Goal: Navigation & Orientation: Find specific page/section

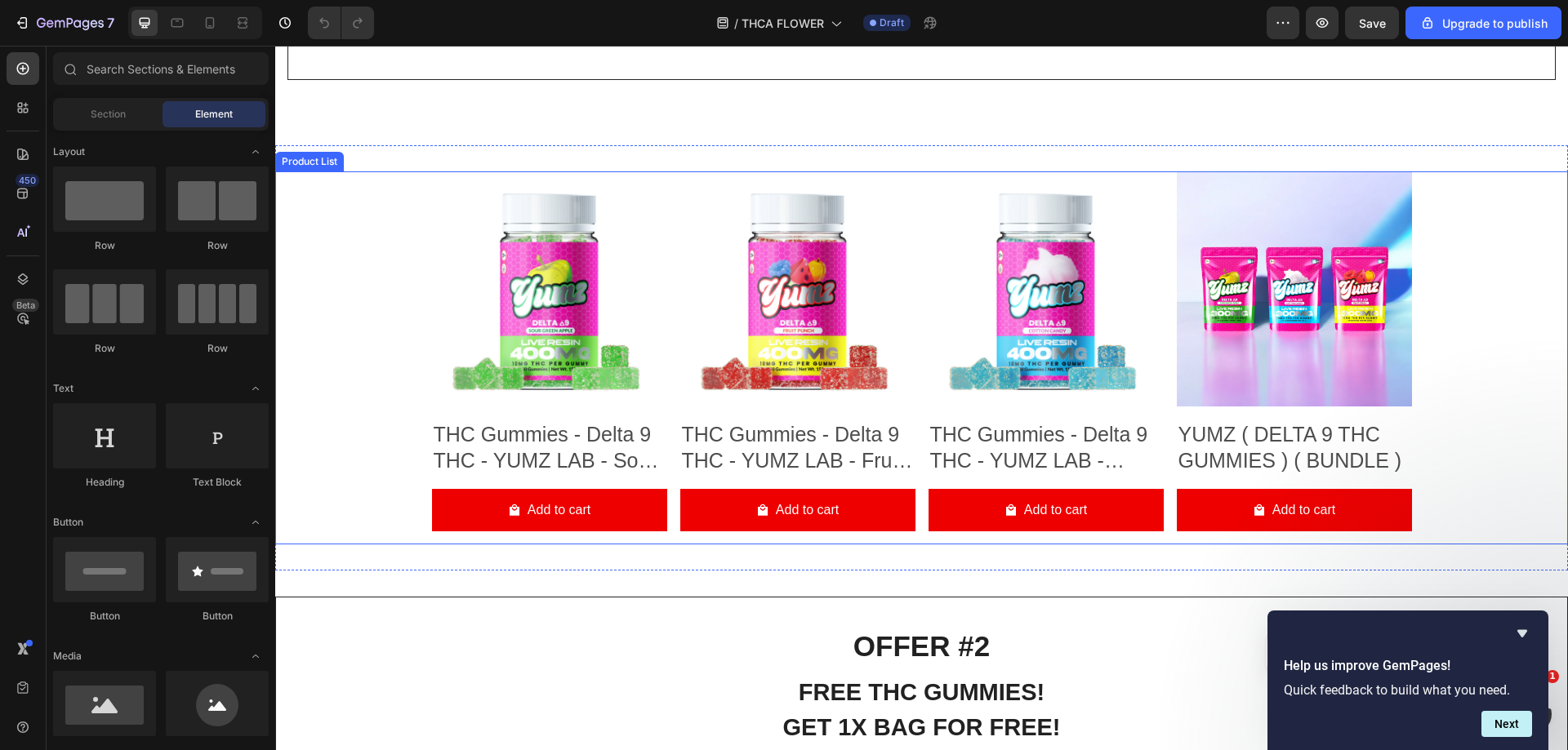
click at [347, 210] on div "Product Images THC Gummies - Delta 9 THC - YUMZ LAB - Sour Green Apple Product …" at bounding box center [921, 358] width 1293 height 374
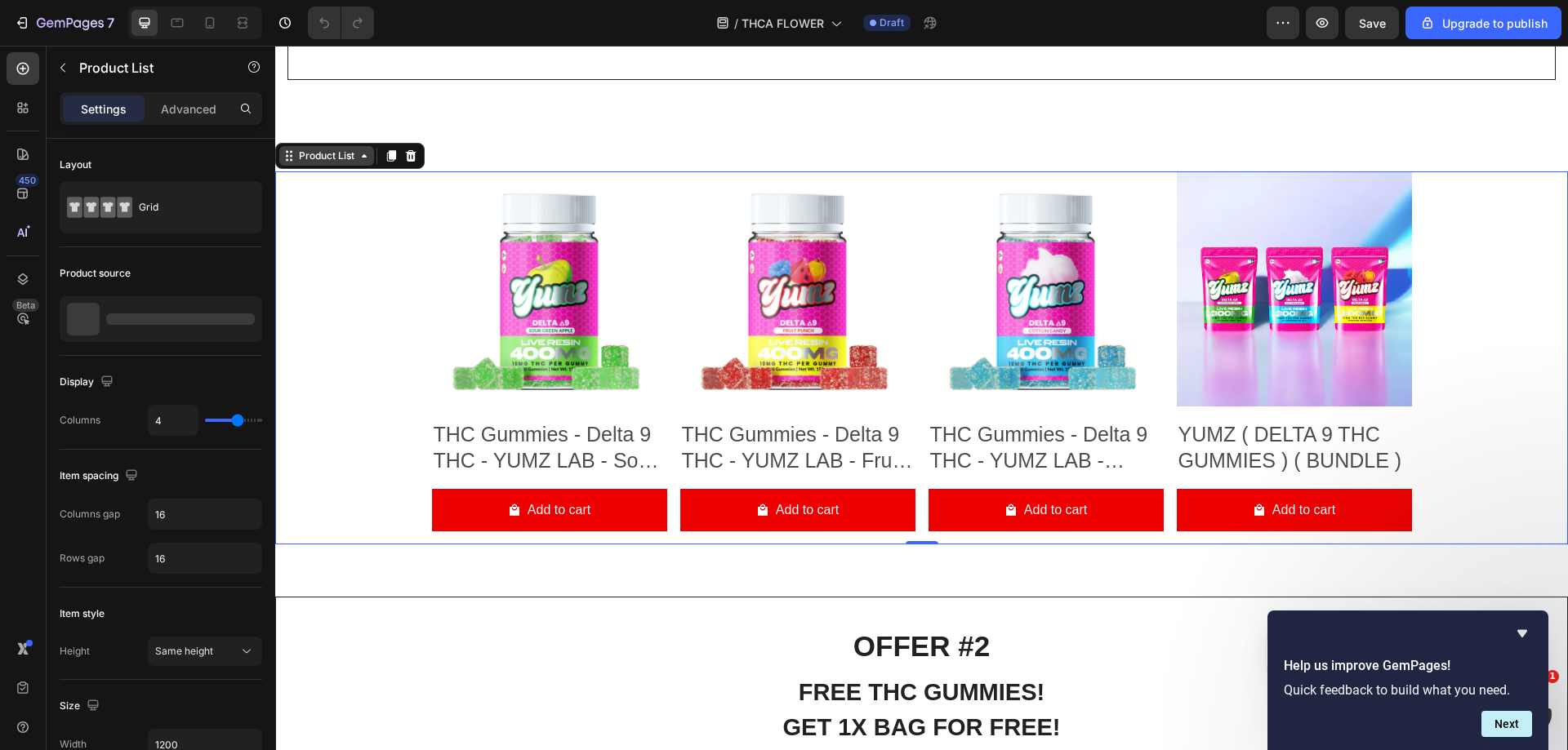
click at [298, 162] on div "Product List" at bounding box center [326, 156] width 62 height 15
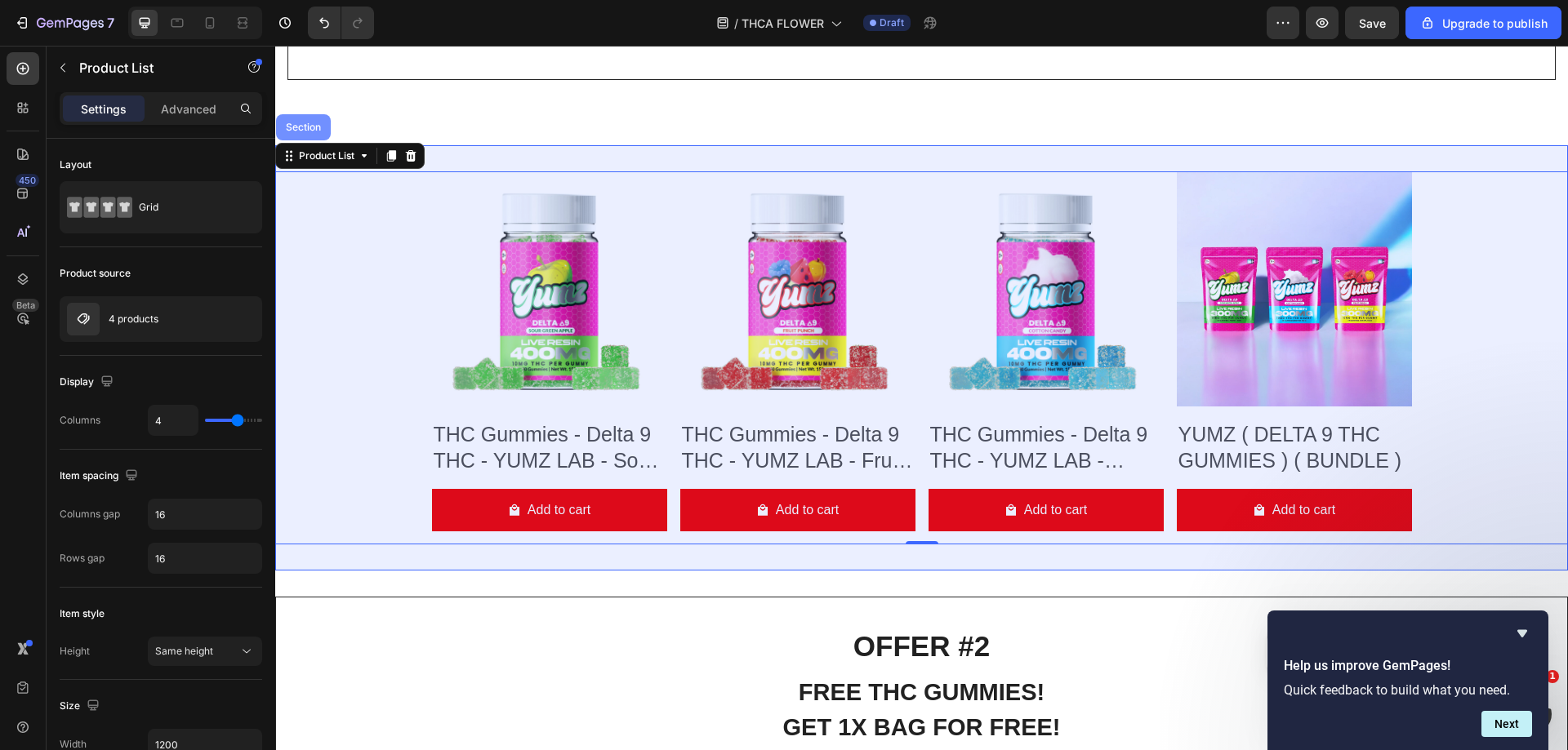
click at [304, 131] on div "Section" at bounding box center [303, 127] width 42 height 10
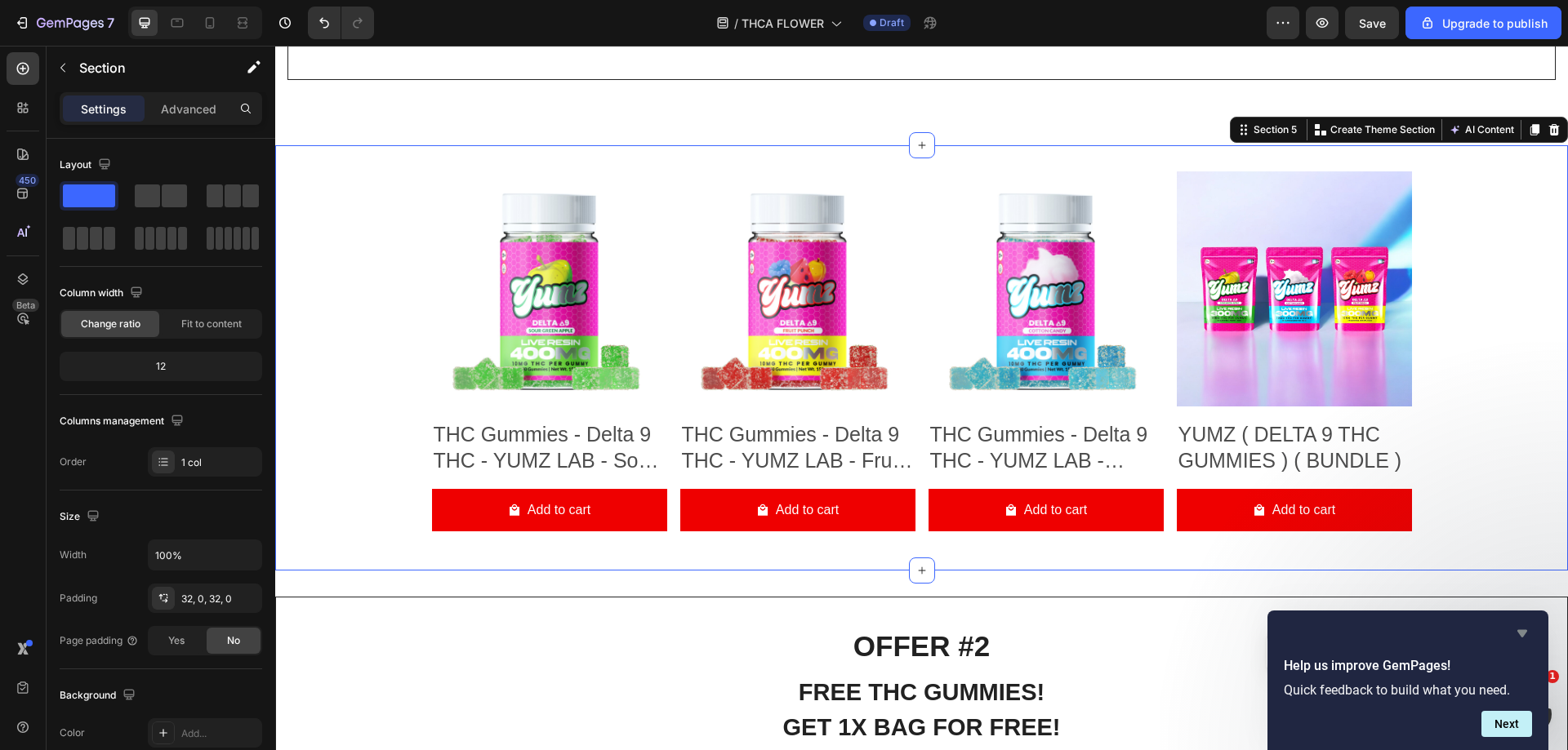
click at [1518, 630] on icon "Hide survey" at bounding box center [1522, 633] width 10 height 7
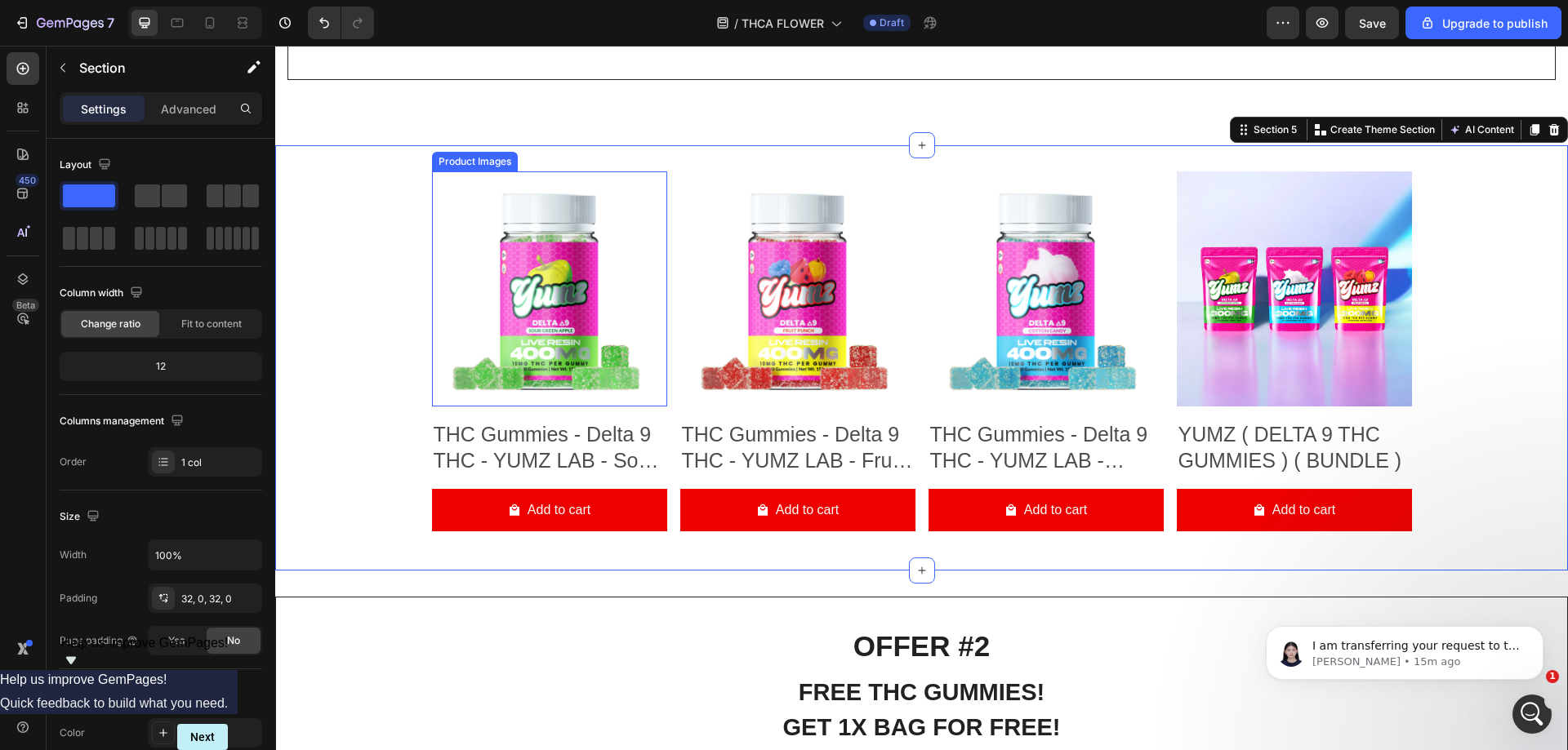
click at [517, 269] on img at bounding box center [550, 289] width 235 height 235
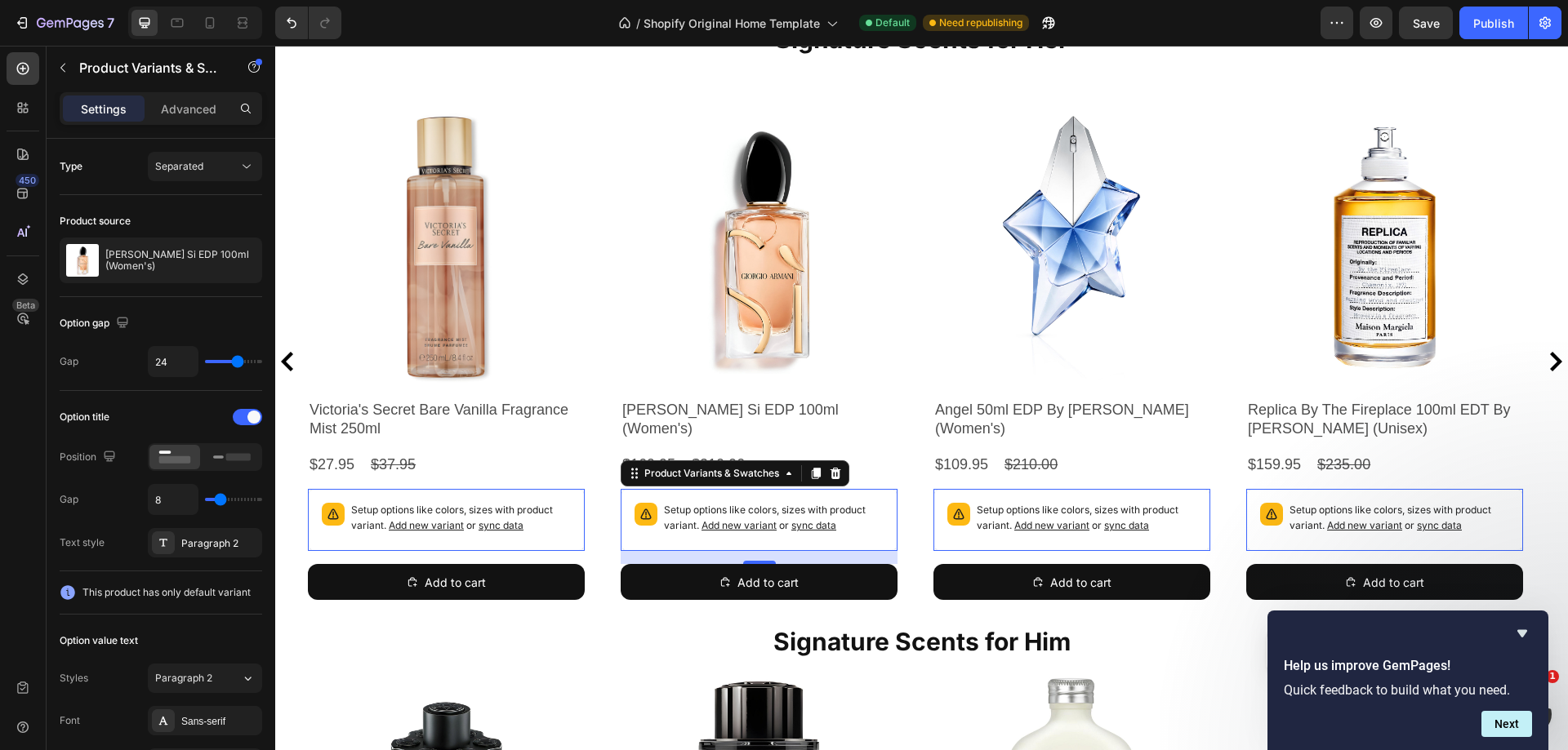
scroll to position [571, 0]
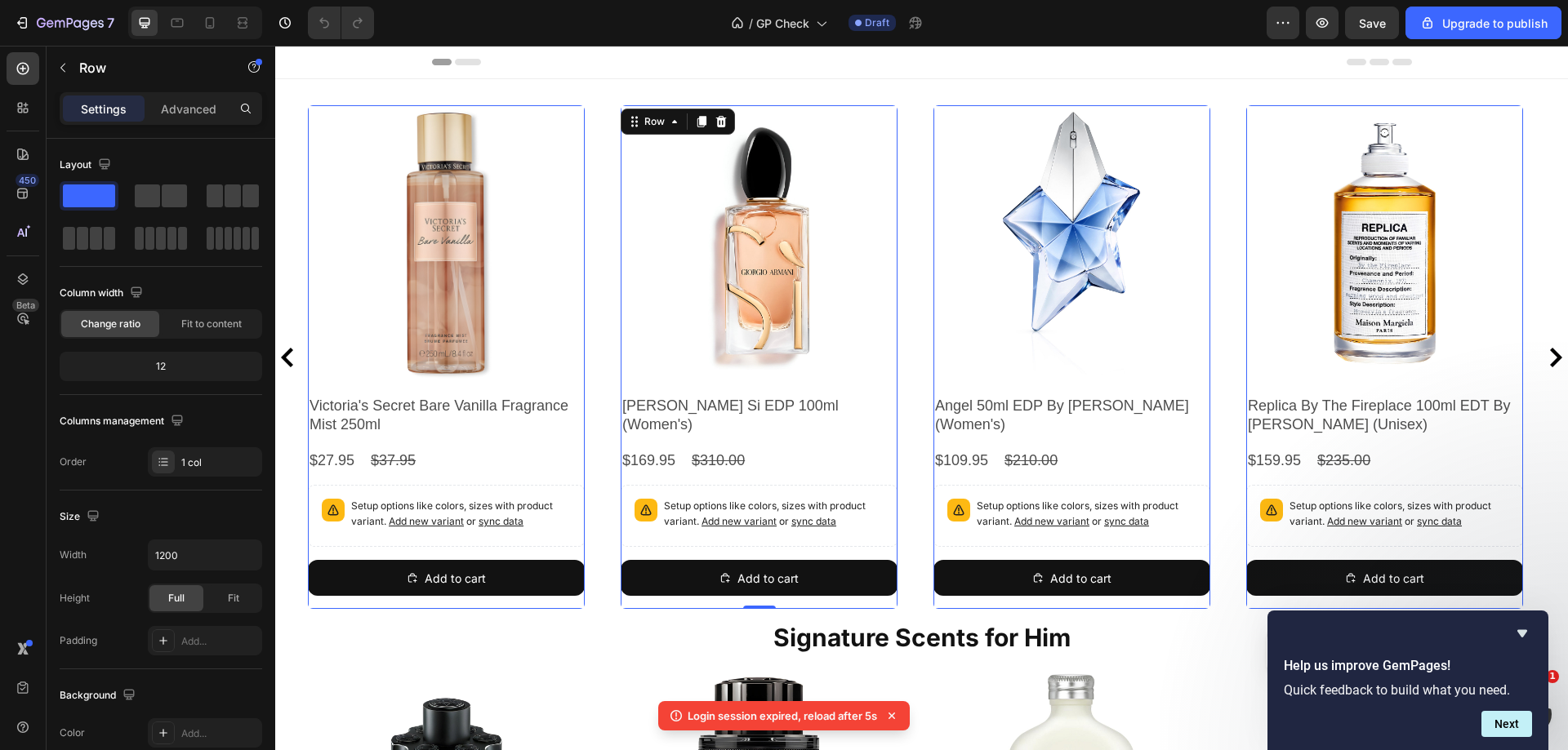
scroll to position [430, 0]
